Goal: Task Accomplishment & Management: Use online tool/utility

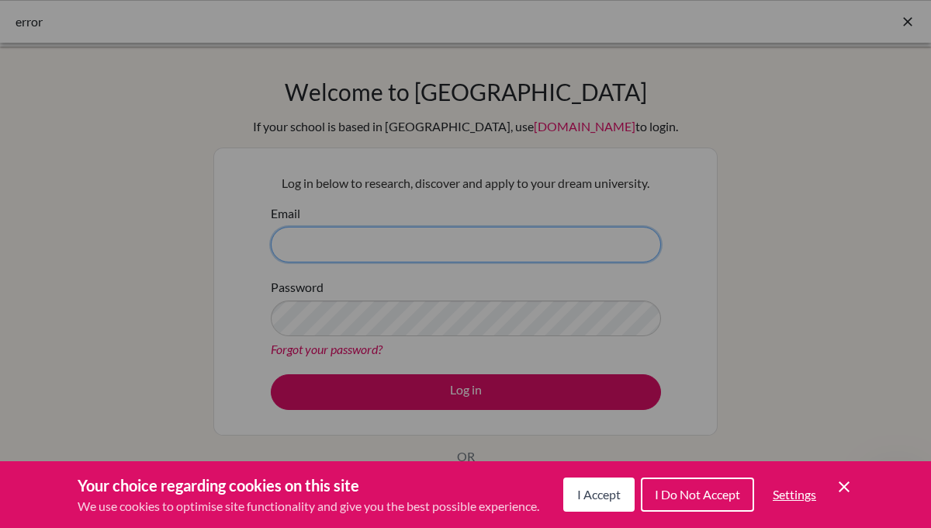
type input "[EMAIL_ADDRESS][PERSON_NAME][DOMAIN_NAME]"
click at [365, 376] on div "Cookie Preferences" at bounding box center [465, 264] width 931 height 528
click at [602, 484] on button "I Accept" at bounding box center [598, 494] width 71 height 34
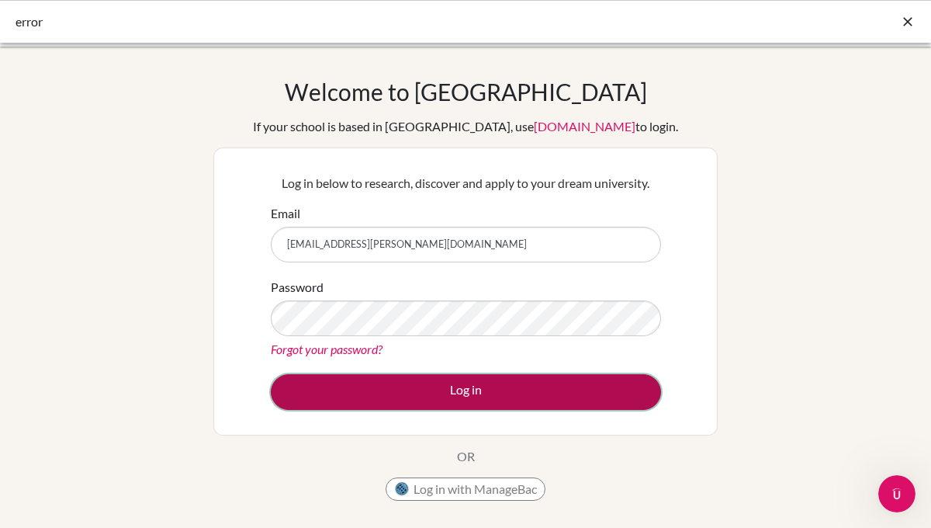
click at [532, 396] on button "Log in" at bounding box center [466, 392] width 390 height 36
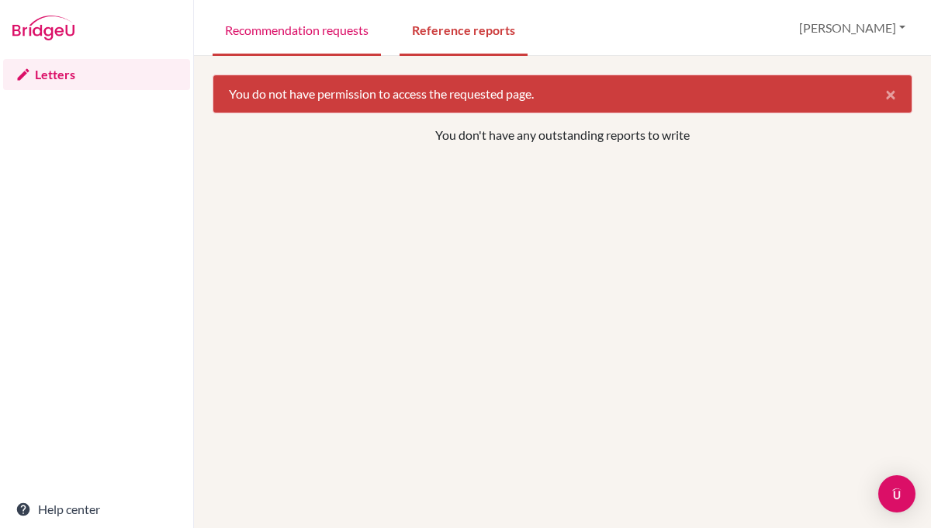
click at [335, 40] on link "Recommendation requests" at bounding box center [297, 29] width 168 height 54
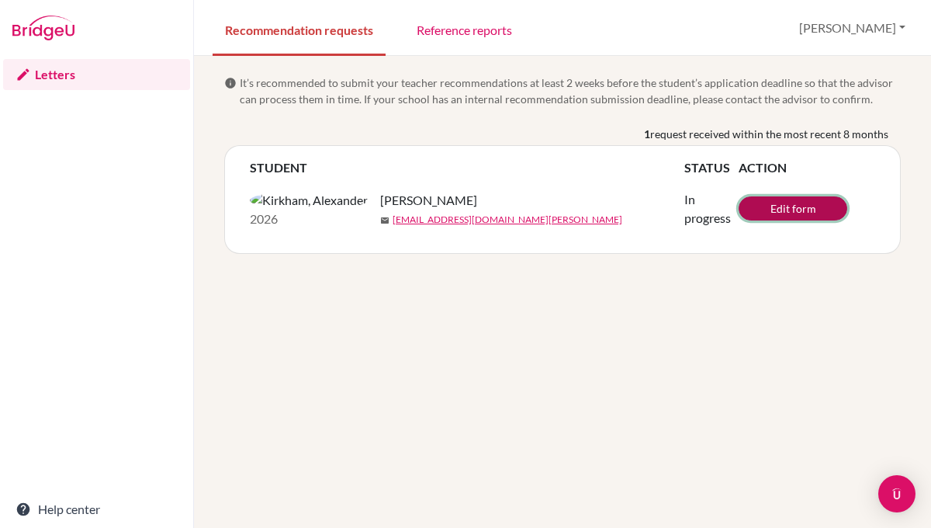
click at [794, 210] on link "Edit form" at bounding box center [793, 208] width 109 height 24
